Goal: Task Accomplishment & Management: Use online tool/utility

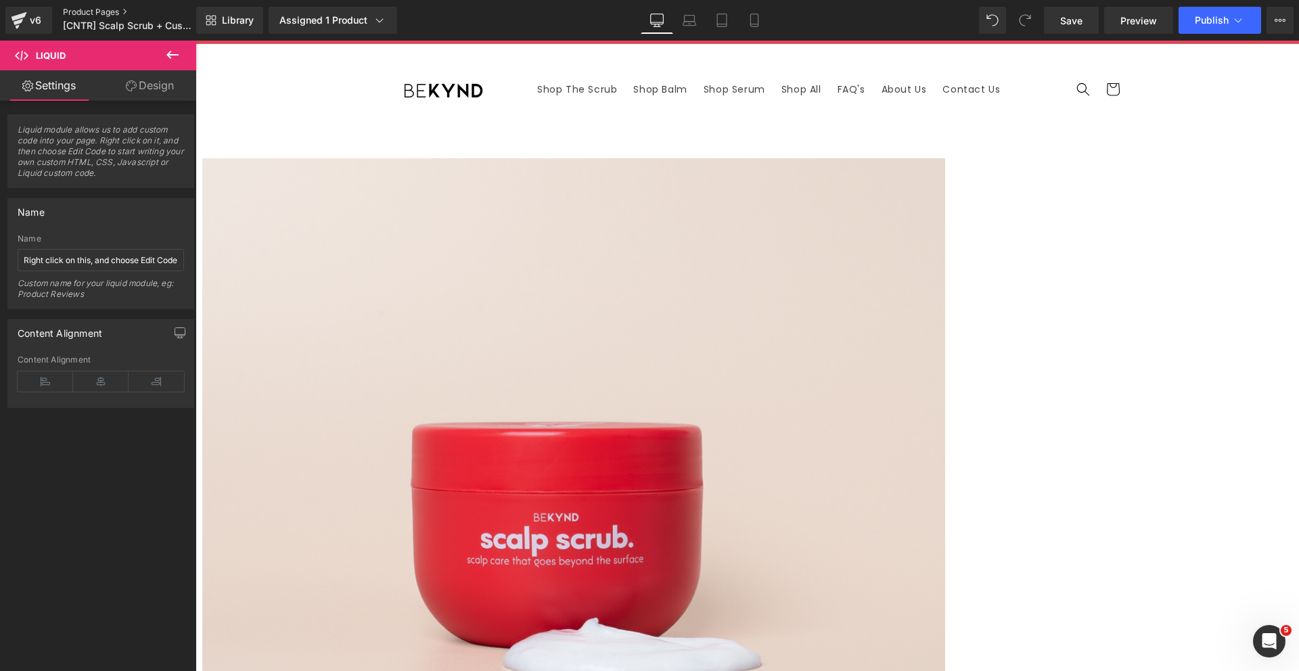
click at [104, 13] on link "Product Pages" at bounding box center [141, 12] width 156 height 11
click at [1087, 19] on link "Save" at bounding box center [1071, 20] width 55 height 27
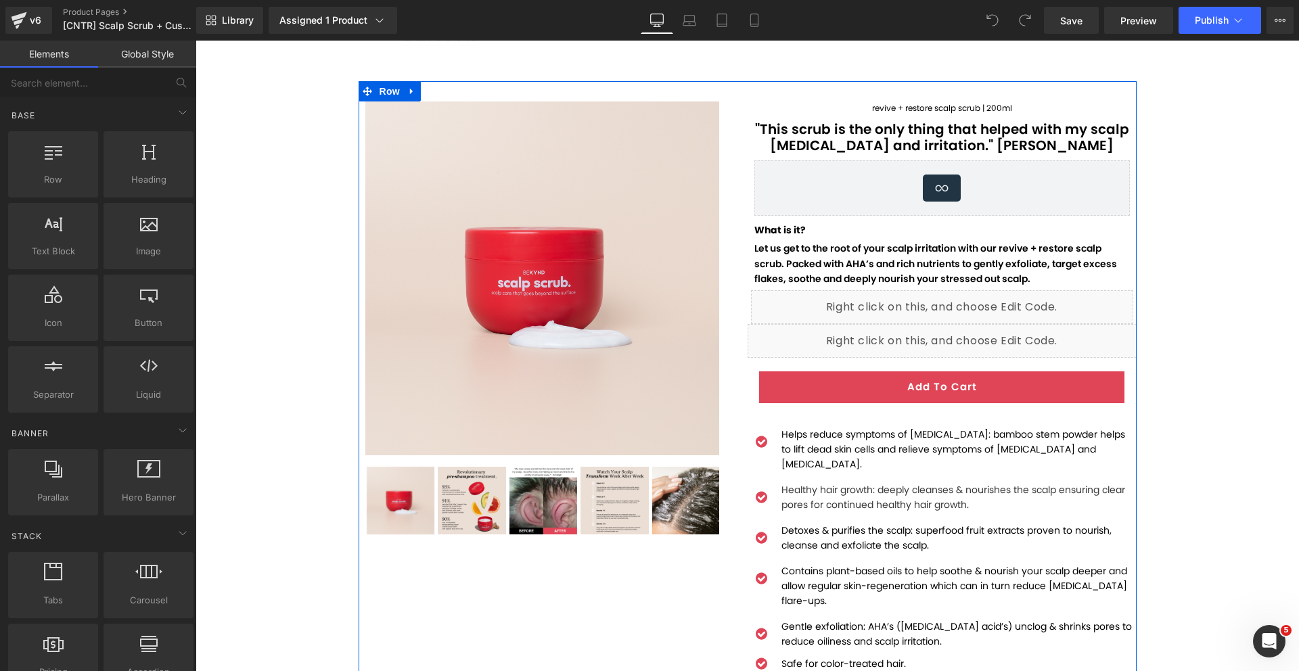
scroll to position [64, 0]
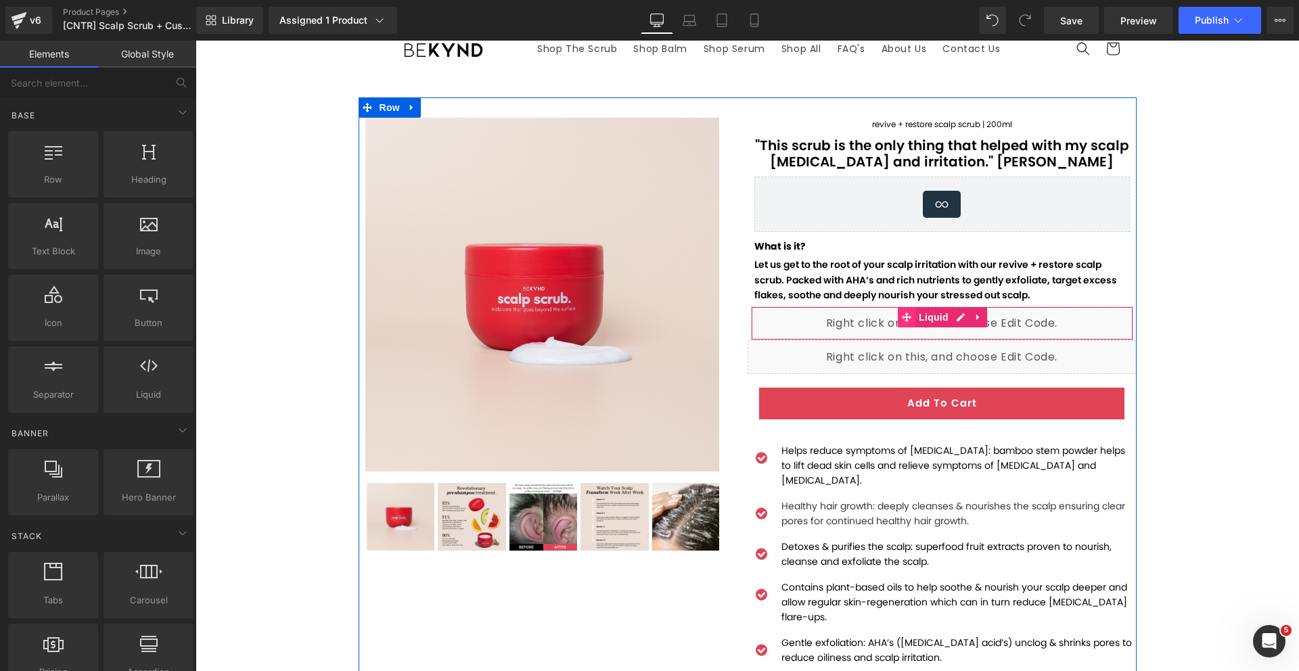
click at [905, 317] on icon at bounding box center [906, 317] width 9 height 9
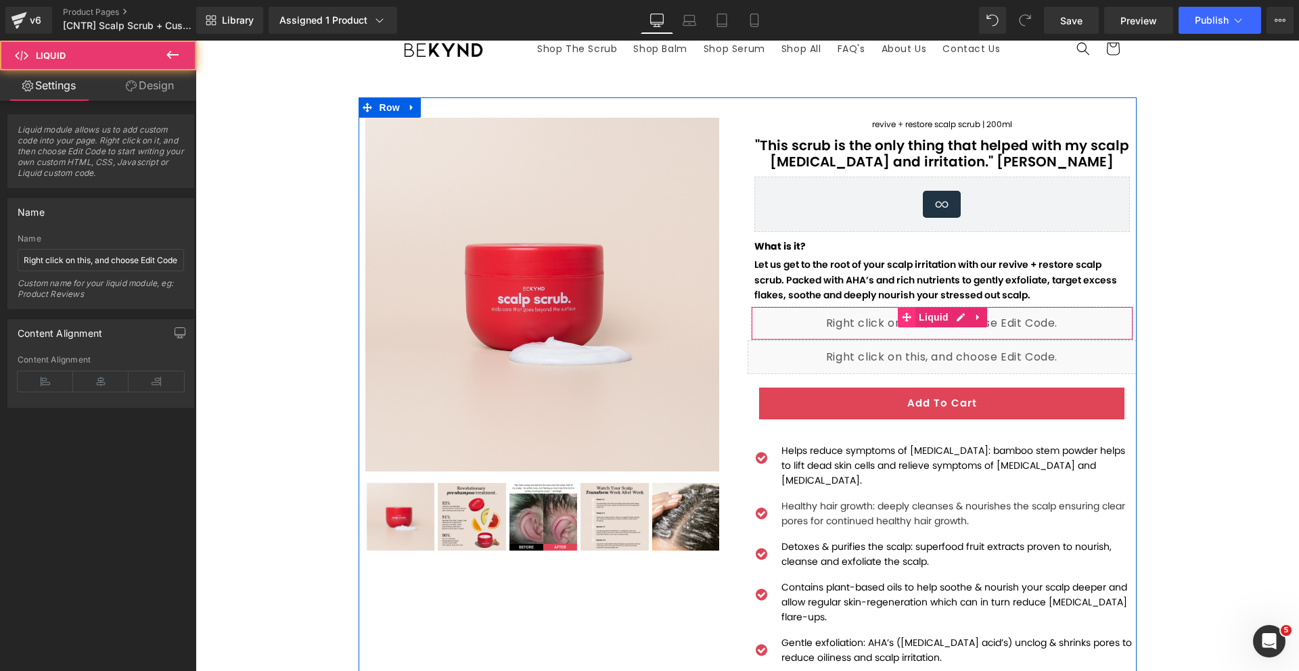
click at [857, 324] on div "Liquid" at bounding box center [942, 324] width 382 height 34
click at [857, 356] on div "Liquid" at bounding box center [942, 357] width 389 height 34
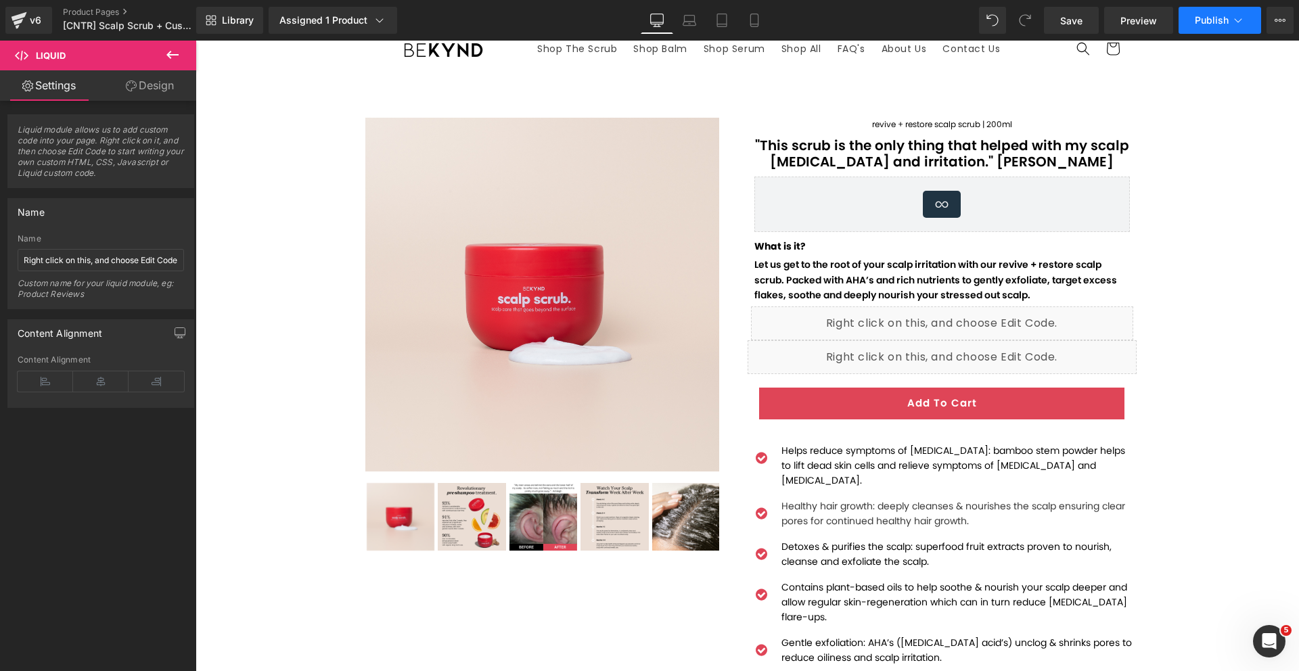
click at [1238, 18] on icon at bounding box center [1239, 21] width 14 height 14
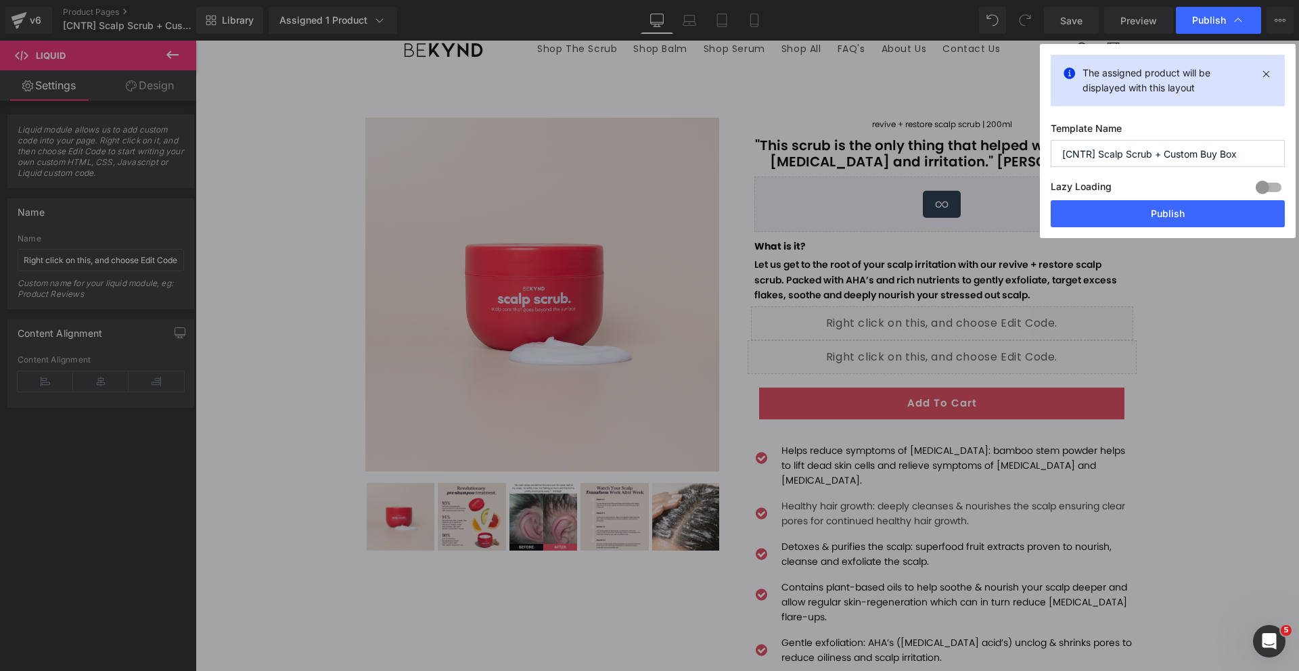
click at [1236, 17] on icon at bounding box center [1239, 21] width 14 height 14
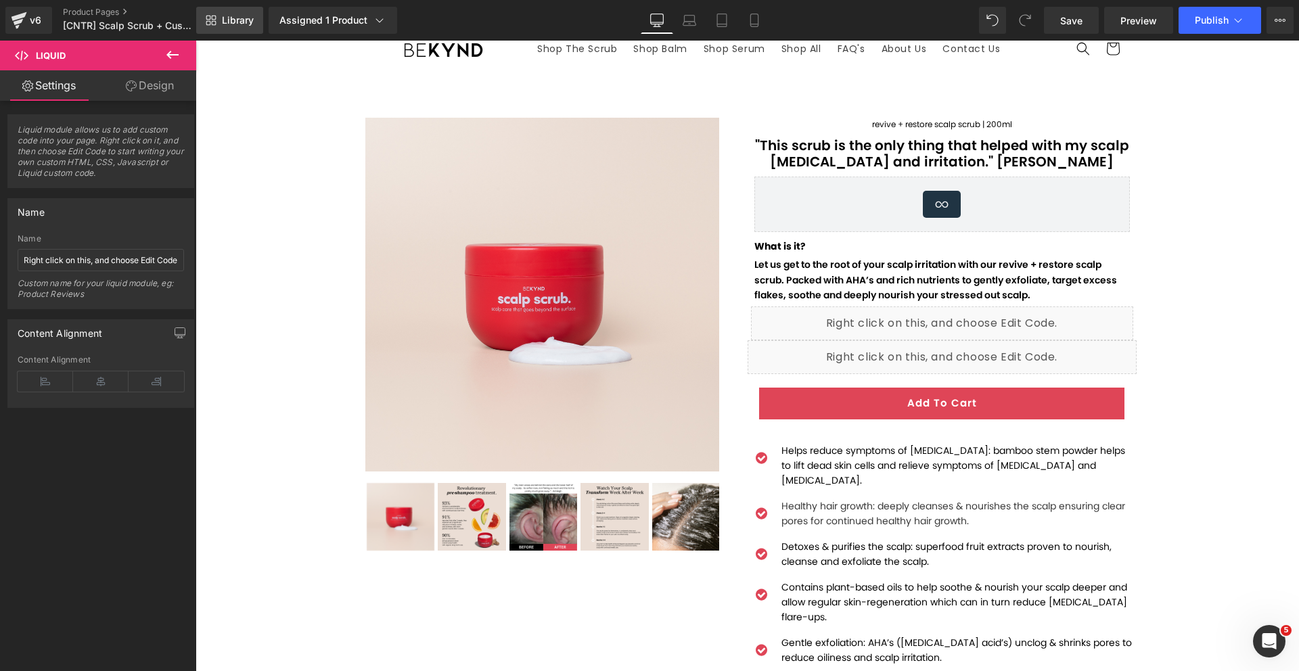
click at [236, 17] on span "Library" at bounding box center [238, 20] width 32 height 12
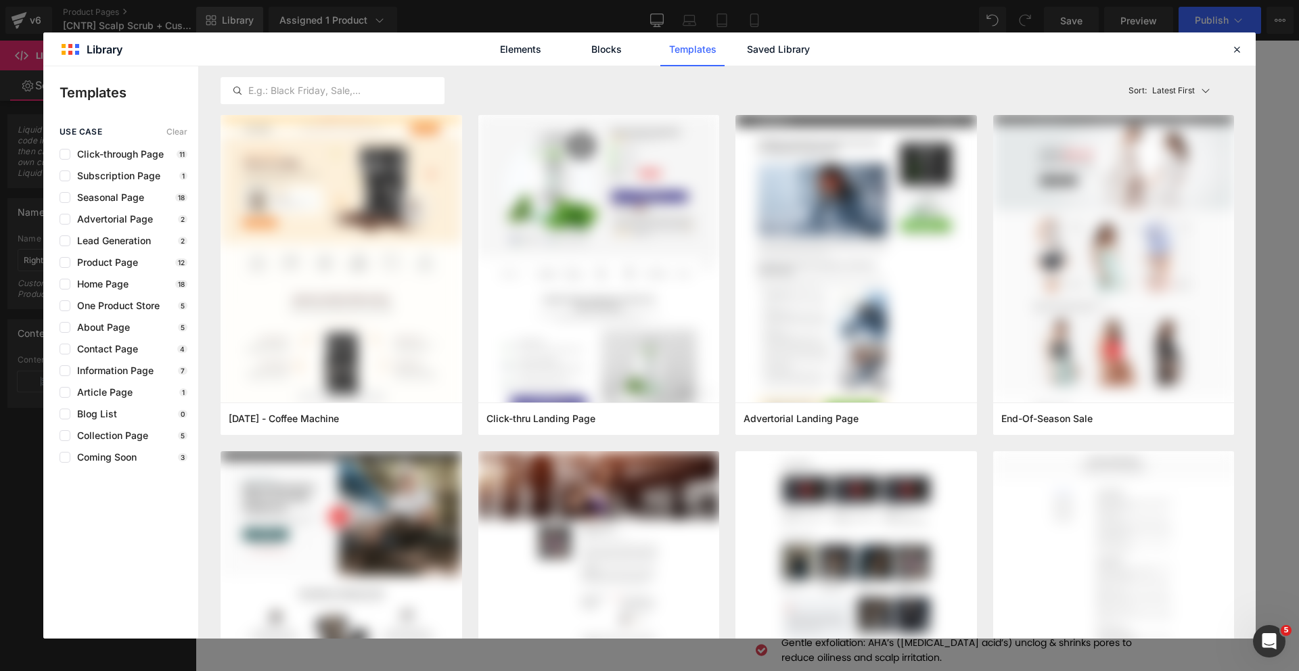
click at [1237, 49] on icon at bounding box center [1237, 49] width 12 height 12
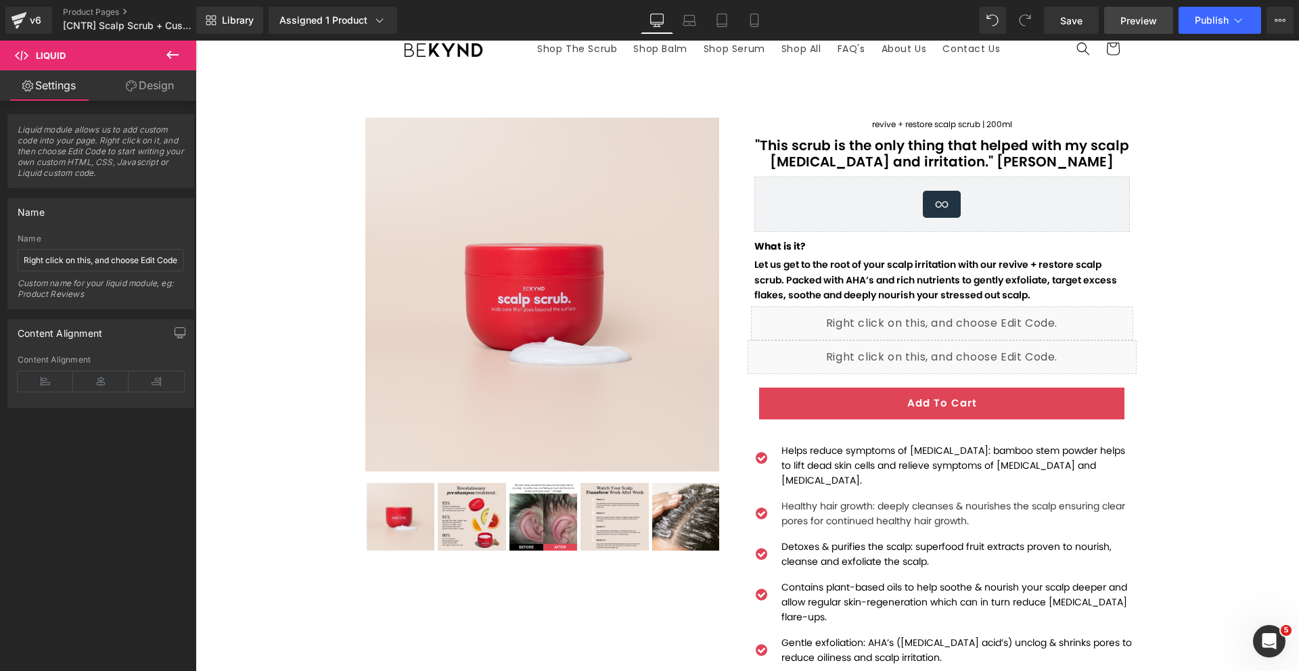
click at [1134, 24] on span "Preview" at bounding box center [1139, 21] width 37 height 14
